Goal: Transaction & Acquisition: Purchase product/service

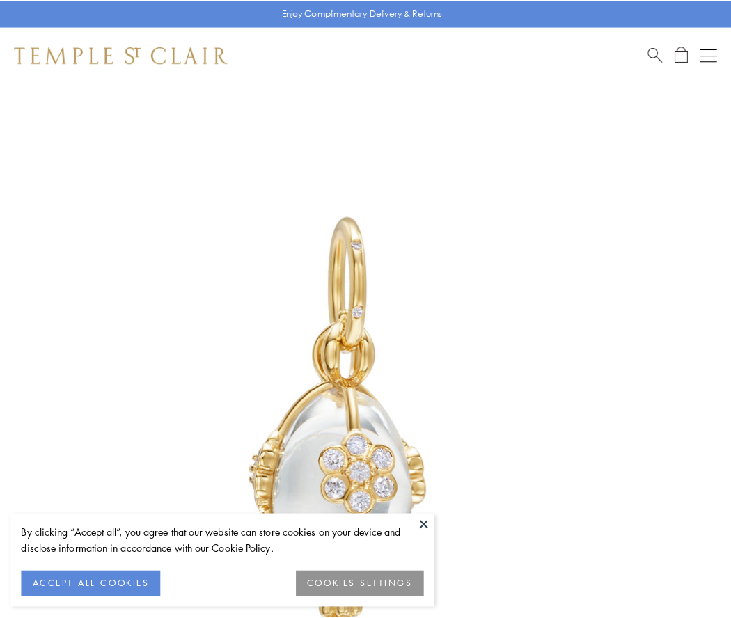
scroll to position [22, 0]
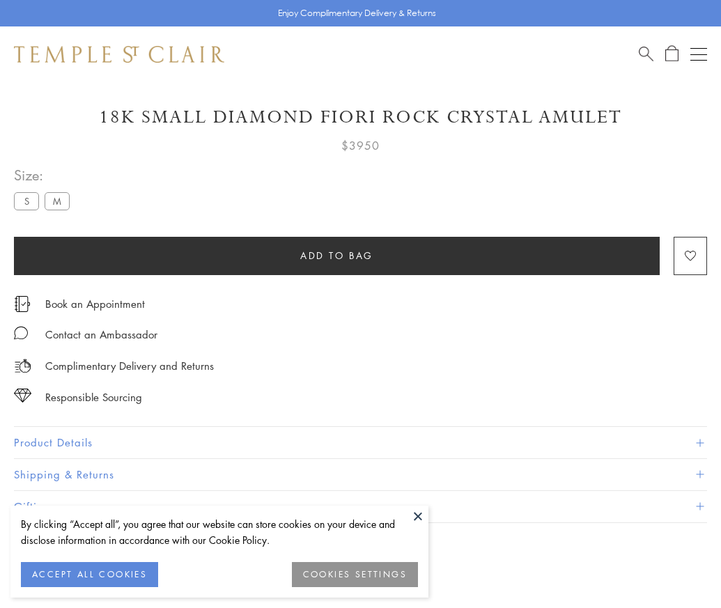
click at [336, 255] on span "Add to bag" at bounding box center [336, 255] width 73 height 15
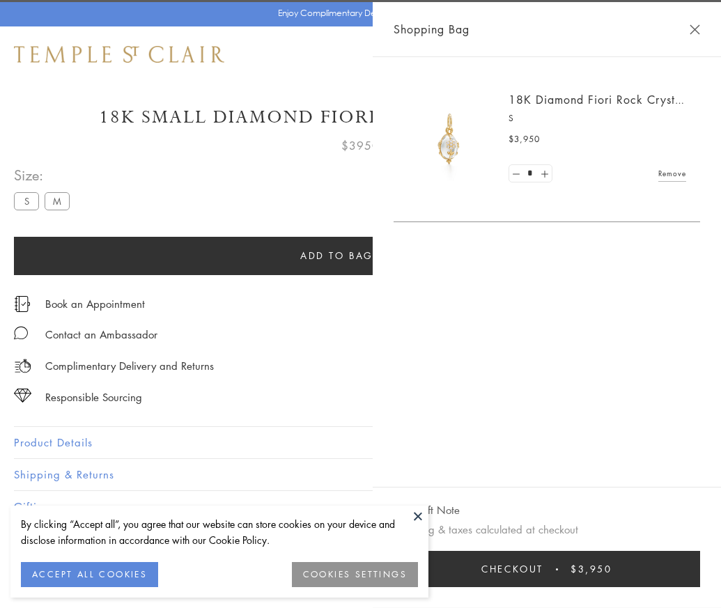
click at [700, 579] on button "Checkout $3,950" at bounding box center [546, 569] width 306 height 36
